Goal: Find contact information: Find contact information

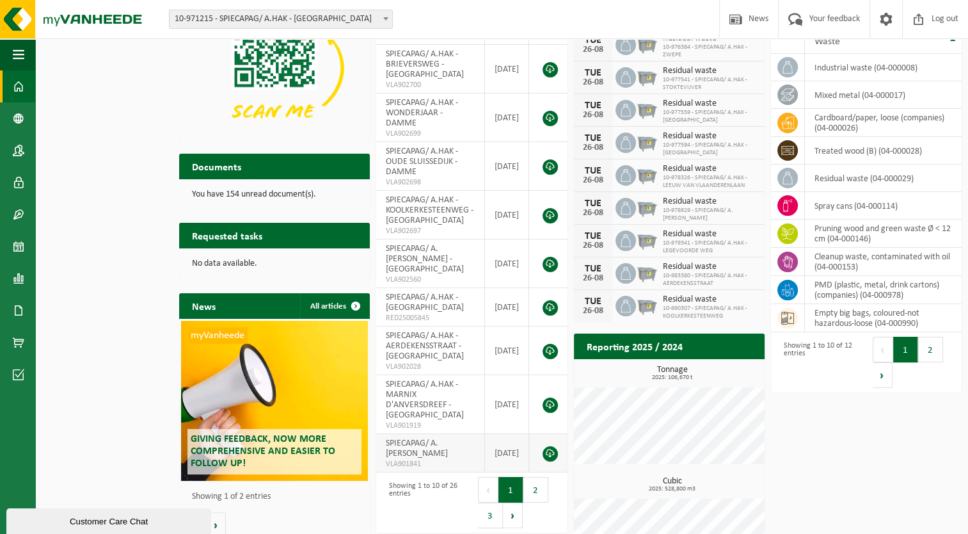
scroll to position [161, 0]
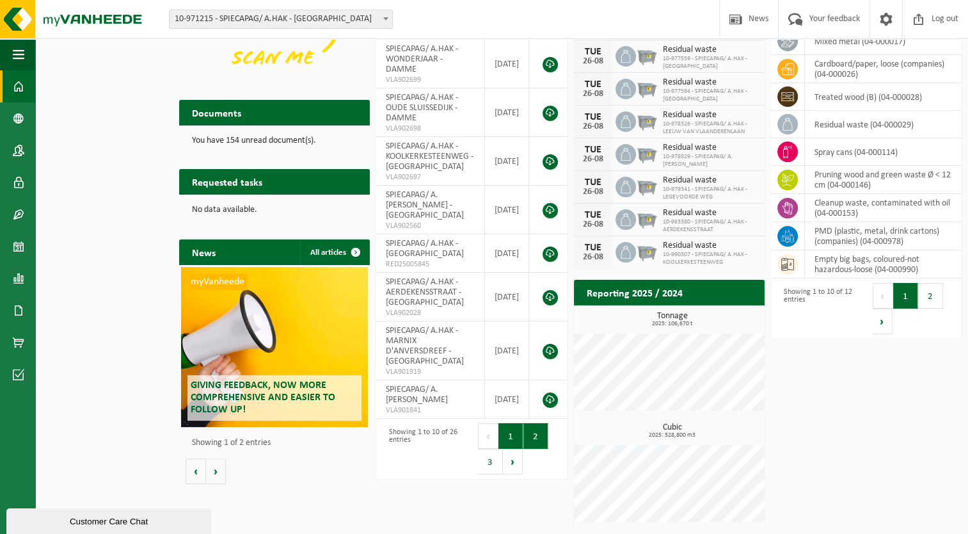
click at [534, 449] on button "2" at bounding box center [535, 436] width 25 height 26
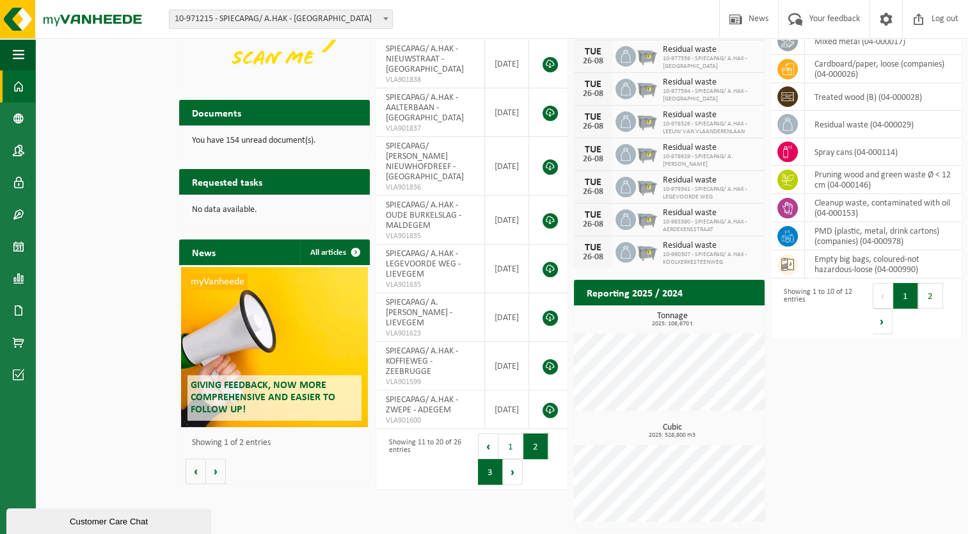
click at [491, 484] on button "3" at bounding box center [490, 472] width 25 height 26
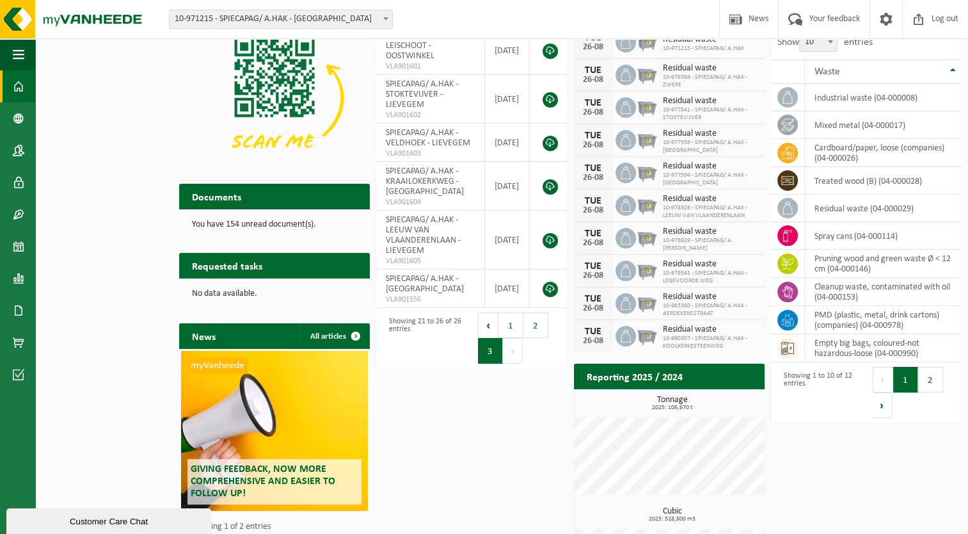
scroll to position [0, 0]
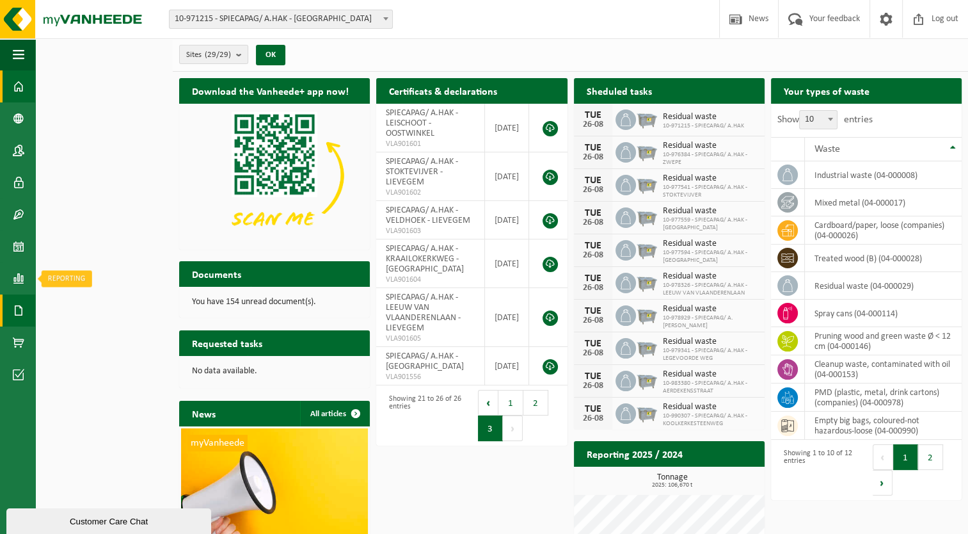
click at [18, 303] on span at bounding box center [19, 310] width 12 height 32
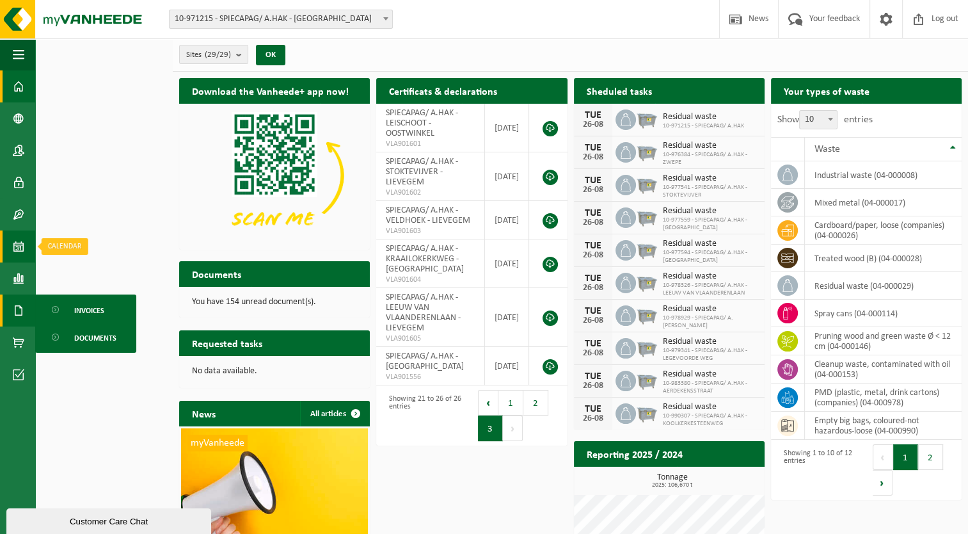
click at [15, 257] on span at bounding box center [19, 246] width 12 height 32
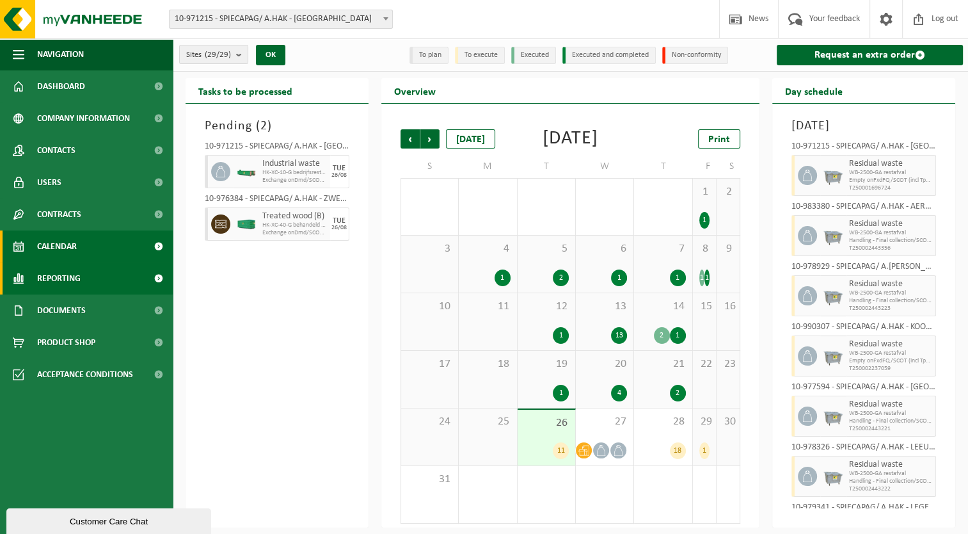
click at [38, 286] on span "Reporting" at bounding box center [59, 278] width 44 height 32
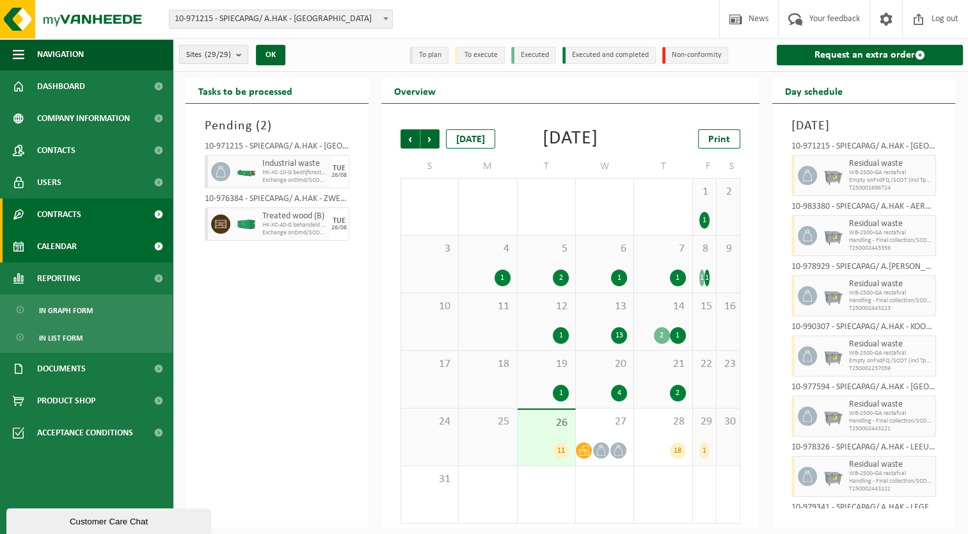
click at [52, 213] on span "Contracts" at bounding box center [59, 214] width 44 height 32
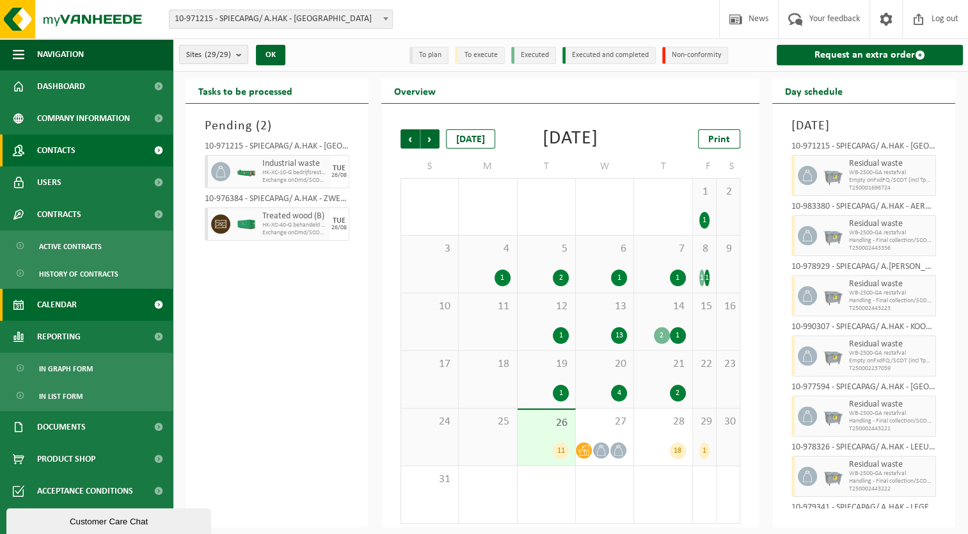
click at [74, 154] on span "Contacts" at bounding box center [56, 150] width 38 height 32
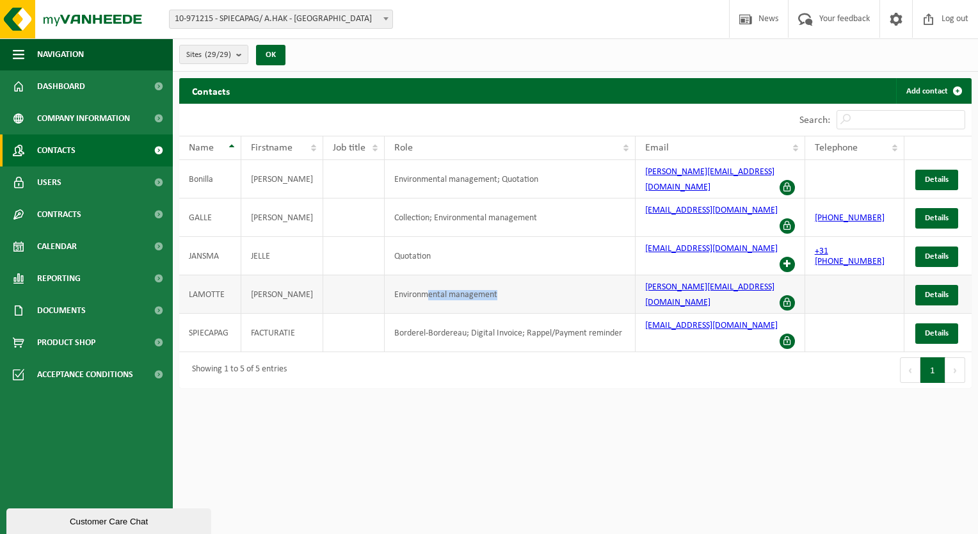
drag, startPoint x: 417, startPoint y: 260, endPoint x: 509, endPoint y: 260, distance: 92.8
click at [509, 275] on td "Environmental management" at bounding box center [510, 294] width 251 height 38
drag, startPoint x: 528, startPoint y: 335, endPoint x: 549, endPoint y: 376, distance: 45.8
click at [549, 376] on html "Site: 10-971215 - SPIECAPAG/ A.HAK - [GEOGRAPHIC_DATA] 10-980697 - SPIECAPAG/ A…" at bounding box center [489, 267] width 978 height 534
